Goal: Find contact information: Find contact information

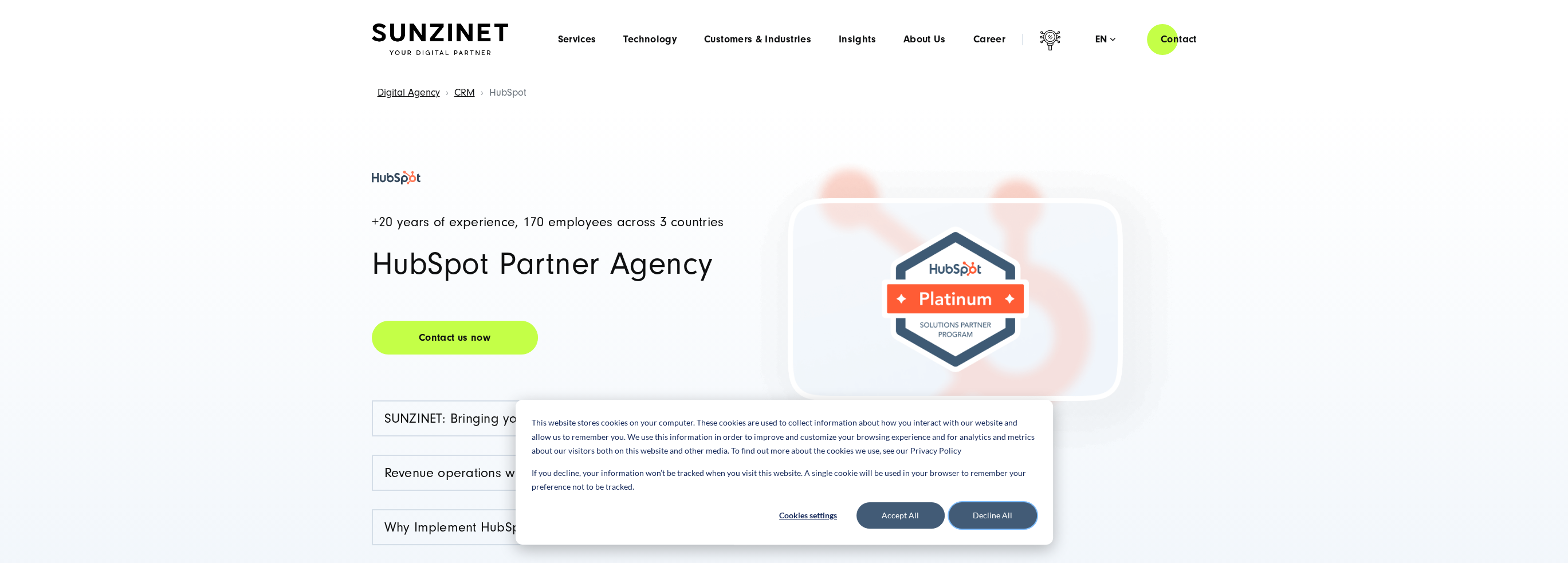
click at [1015, 517] on button "Decline All" at bounding box center [992, 516] width 88 height 26
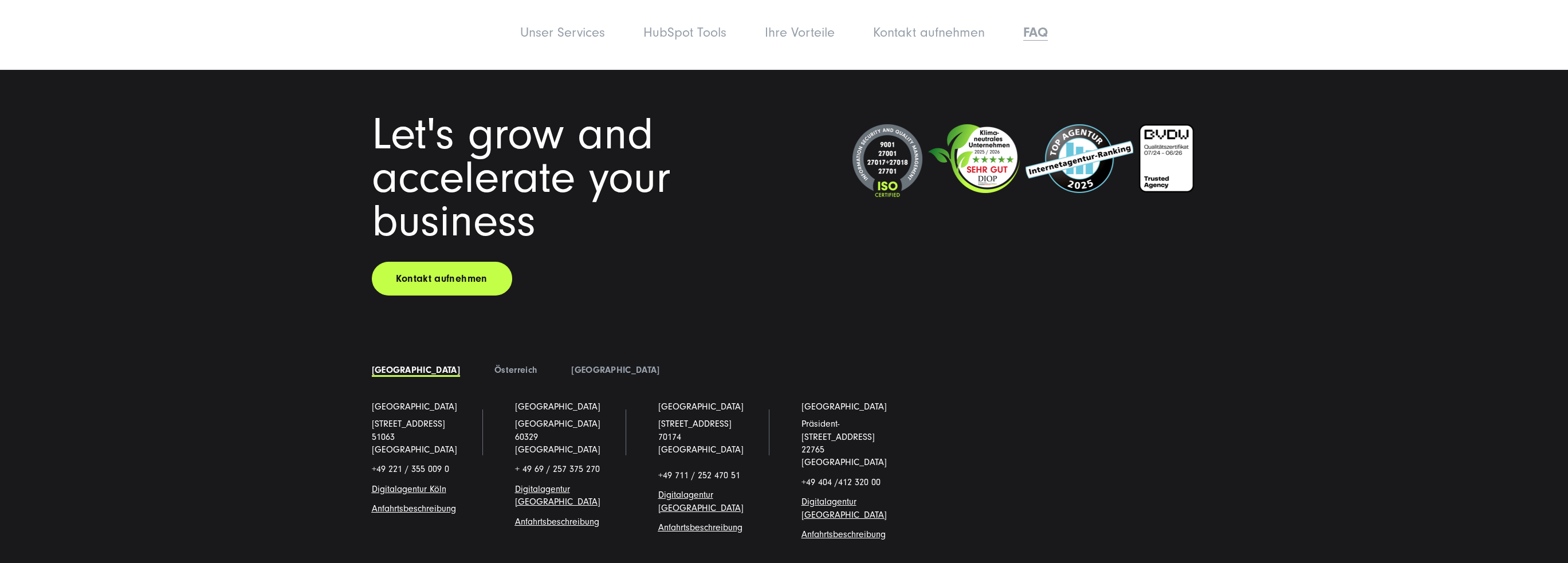
scroll to position [7307, 0]
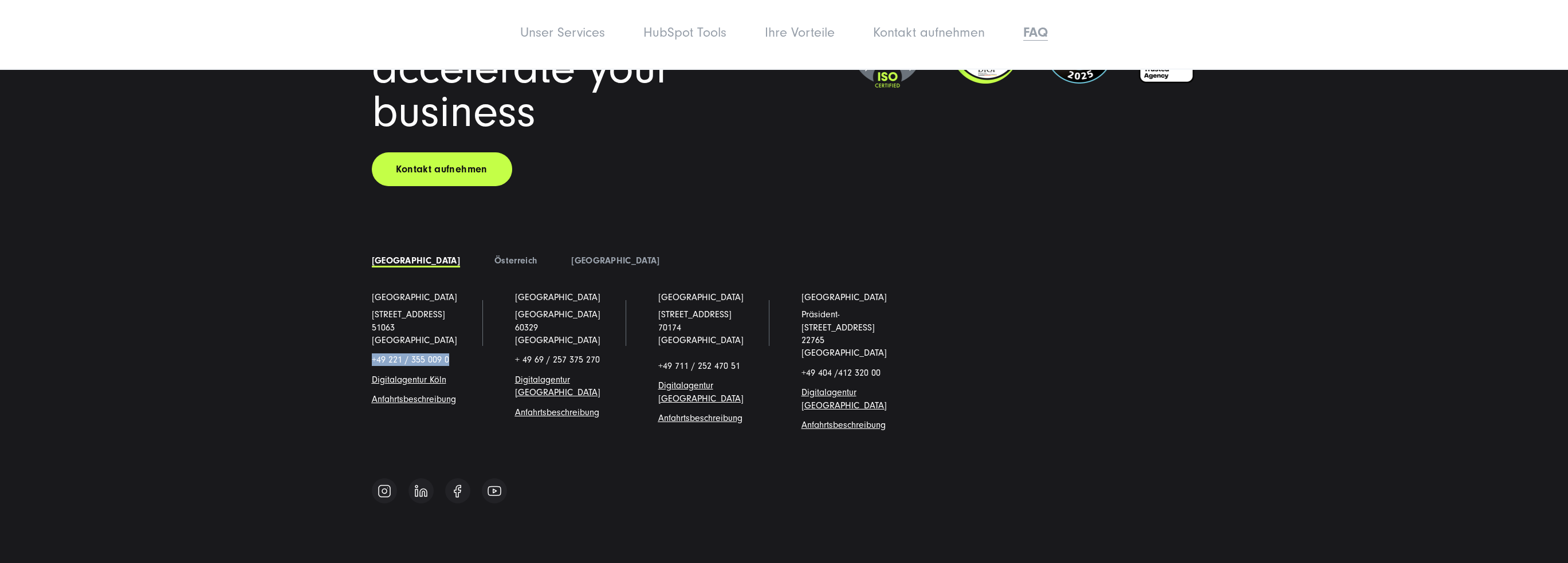
drag, startPoint x: 454, startPoint y: 305, endPoint x: 372, endPoint y: 305, distance: 82.0
click at [372, 353] on p "+49 221 / 355 009 0" at bounding box center [426, 359] width 109 height 12
copy p "+49 221 / 355 009 0"
click at [1196, 123] on div "Let's grow and accelerate your business Kontakt aufnehmen" at bounding box center [784, 94] width 825 height 183
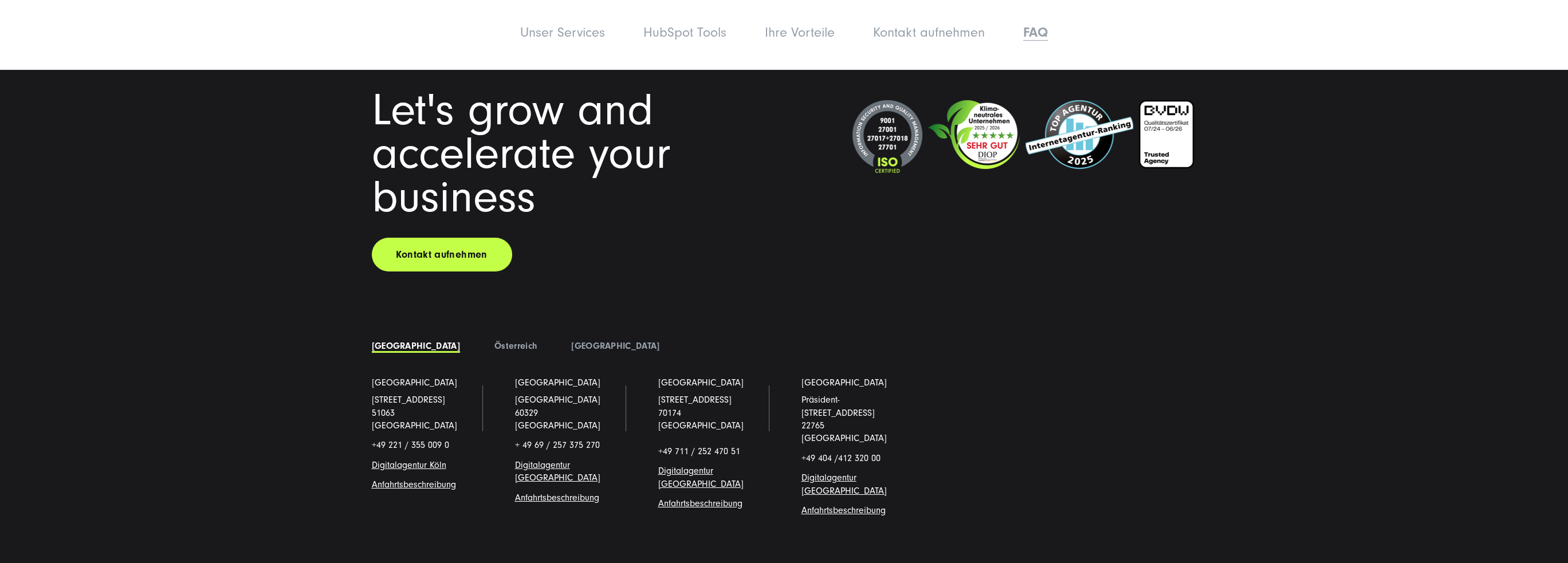
scroll to position [7250, 0]
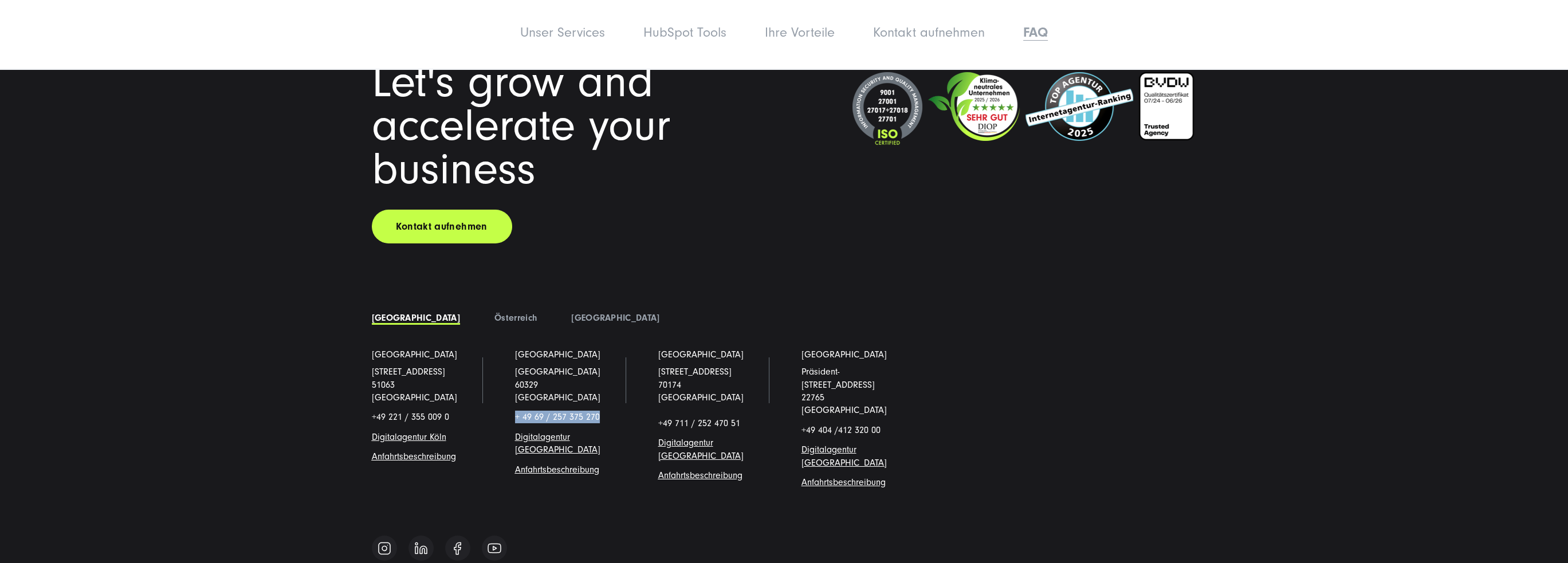
drag, startPoint x: 607, startPoint y: 361, endPoint x: 513, endPoint y: 364, distance: 94.0
click at [513, 364] on li "Frankfurt Am Hauptbahnhof 16 60329 Frankfurt/Main + 49 69 / 257 375 270 Digital…" at bounding box center [570, 428] width 143 height 159
copy span "+ 49 69 / 257 375 270"
click at [205, 236] on div "Let's grow and accelerate your business Kontakt aufnehmen [GEOGRAPHIC_DATA]" at bounding box center [784, 284] width 1568 height 570
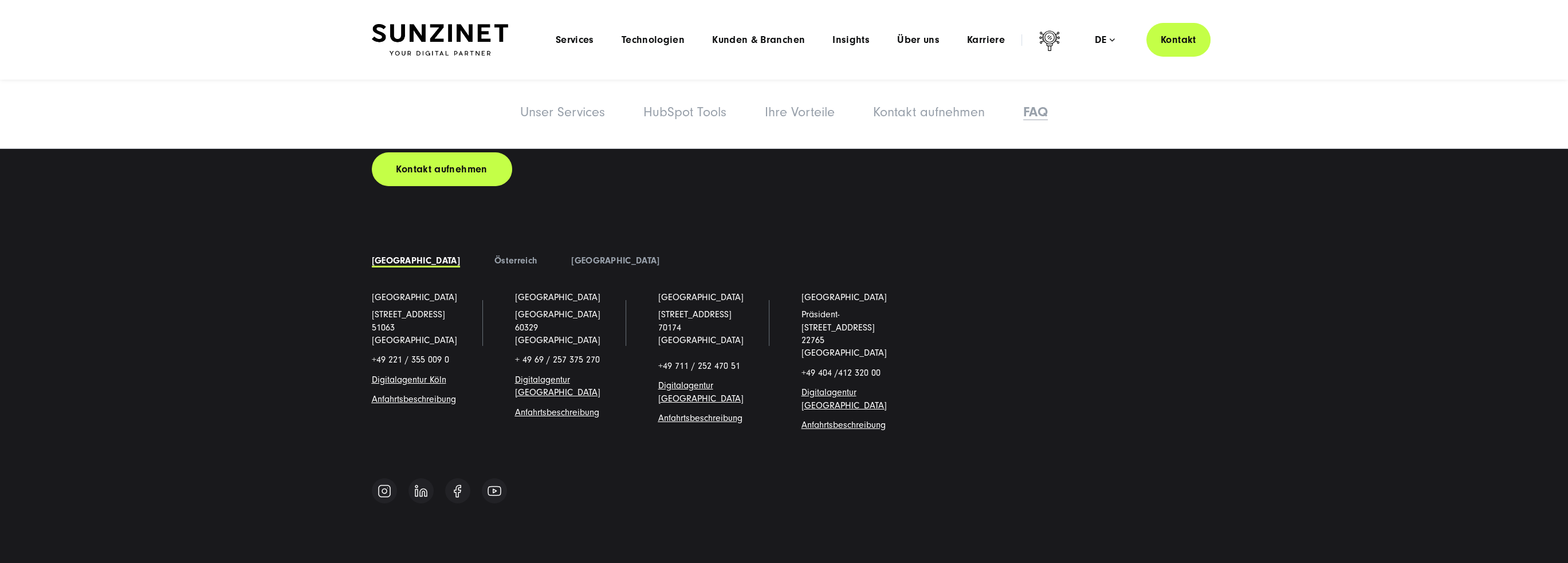
scroll to position [7250, 0]
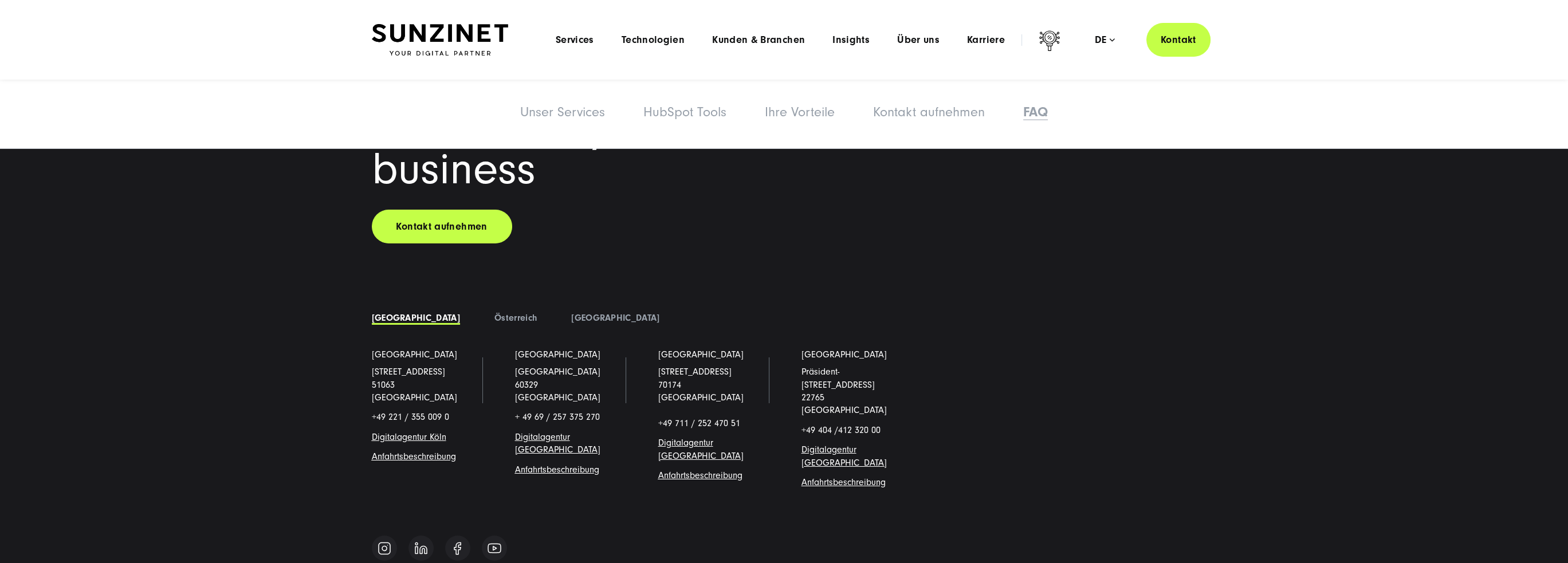
drag, startPoint x: 185, startPoint y: 390, endPoint x: 430, endPoint y: 443, distance: 250.7
click at [185, 390] on div "Let's grow and accelerate your business Kontakt aufnehmen [GEOGRAPHIC_DATA]" at bounding box center [784, 284] width 1568 height 570
drag, startPoint x: 461, startPoint y: 360, endPoint x: 364, endPoint y: 359, distance: 97.0
click at [364, 359] on li "[GEOGRAPHIC_DATA] [STREET_ADDRESS] +49 221 / 355 009 0 Digitalagentur Köl n Anf…" at bounding box center [426, 428] width 143 height 159
copy p "+49 221 / 355 009 0"
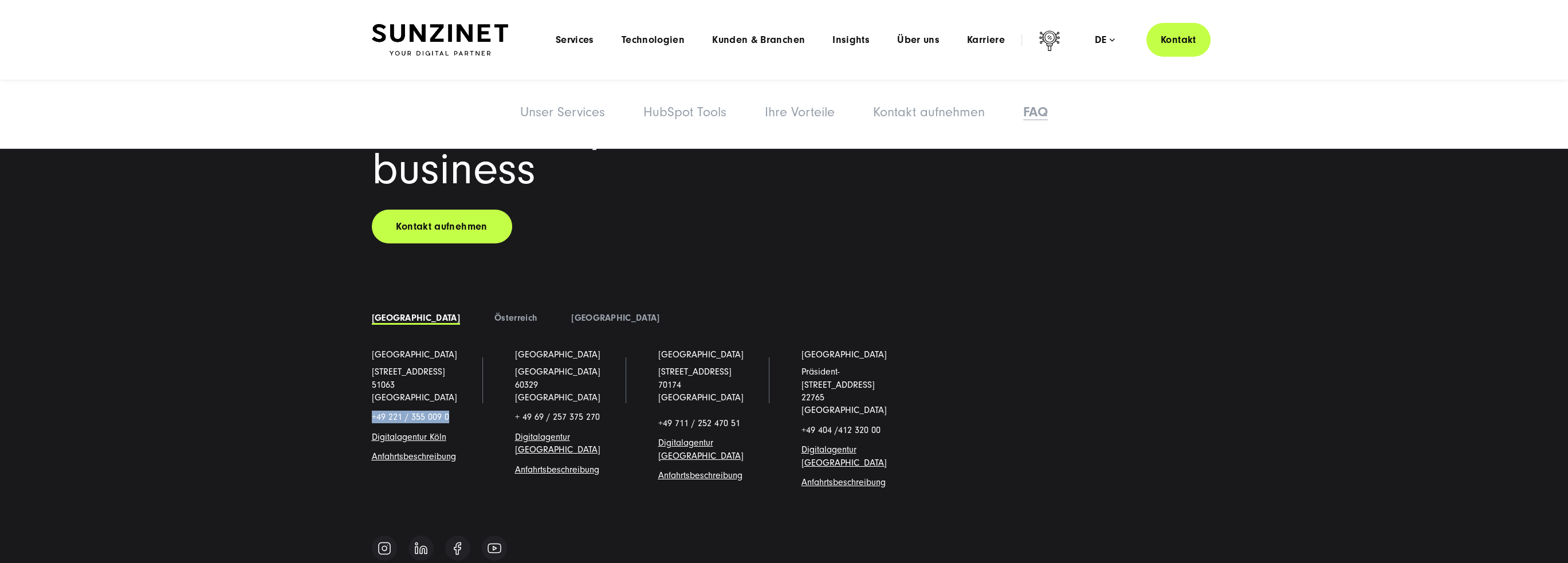
click at [181, 268] on div "Let's grow and accelerate your business Kontakt aufnehmen [GEOGRAPHIC_DATA]" at bounding box center [784, 284] width 1568 height 570
